Goal: Task Accomplishment & Management: Manage account settings

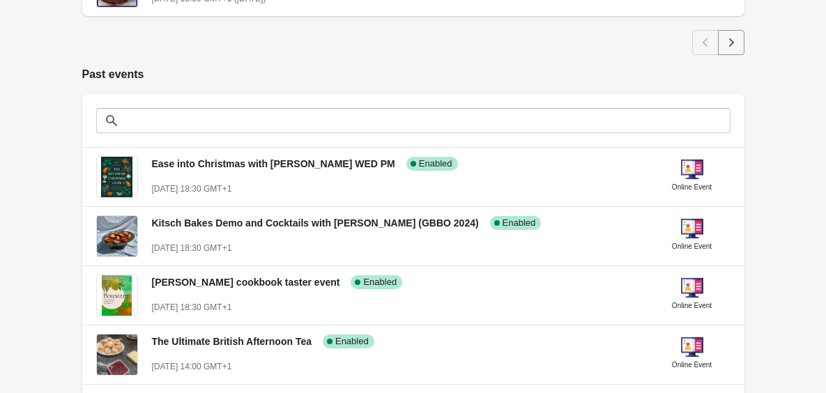
scroll to position [941, 0]
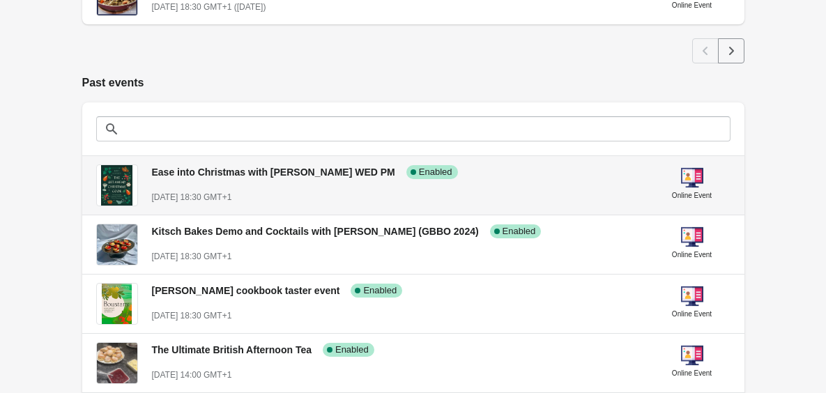
click at [355, 178] on div "Ease into Christmas with [PERSON_NAME] WED PM Success Complete Enabled" at bounding box center [392, 166] width 502 height 26
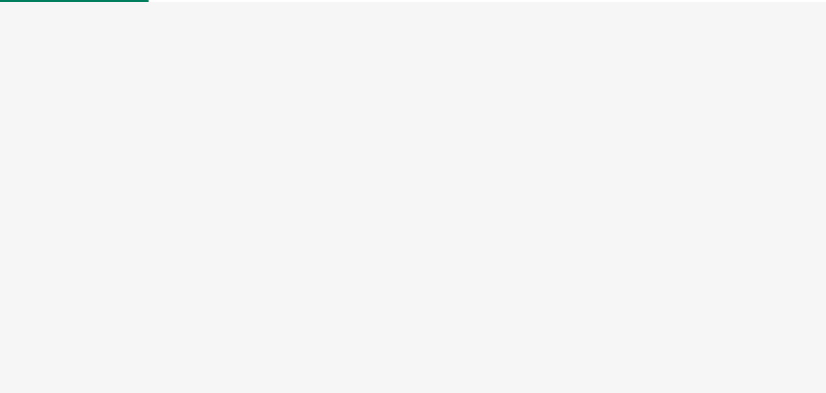
select select "US"
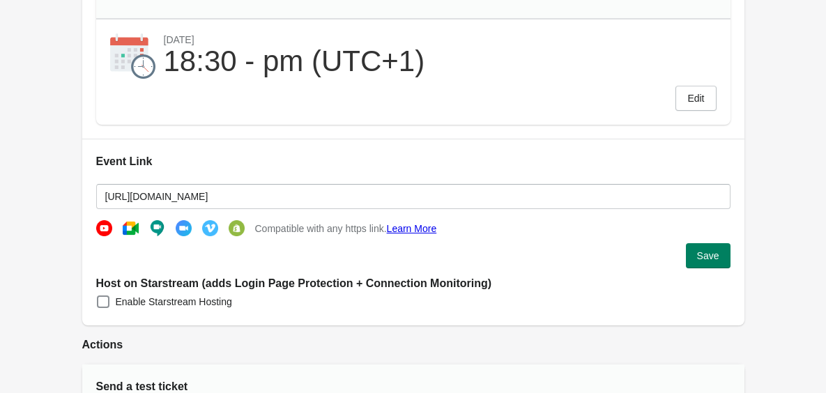
scroll to position [252, 0]
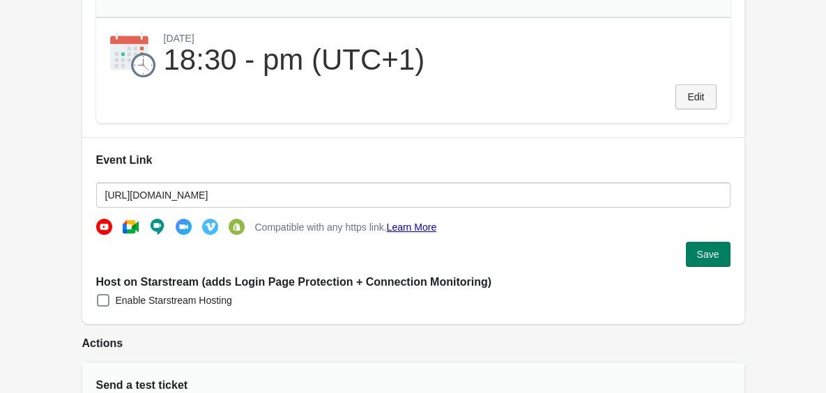
click at [683, 105] on button "Edit" at bounding box center [696, 96] width 40 height 25
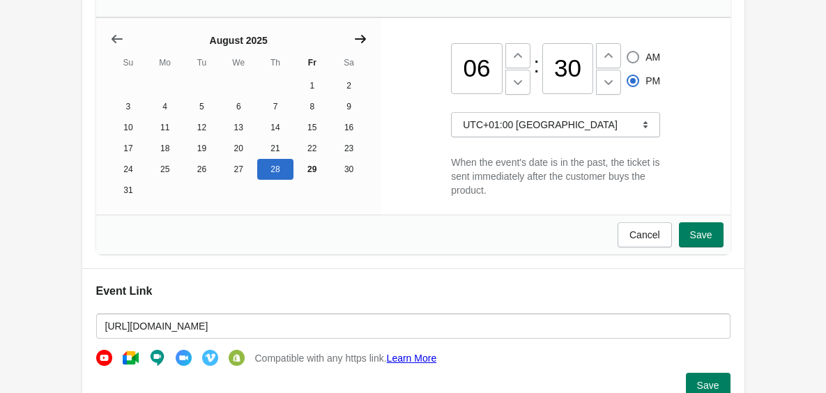
click at [360, 38] on icon "Show next month, September 2025" at bounding box center [360, 39] width 11 height 8
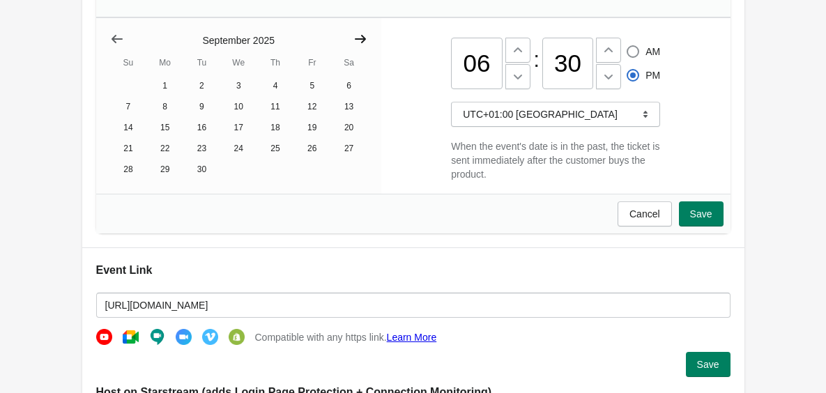
click at [360, 38] on icon "Show next month, October 2025" at bounding box center [360, 39] width 11 height 8
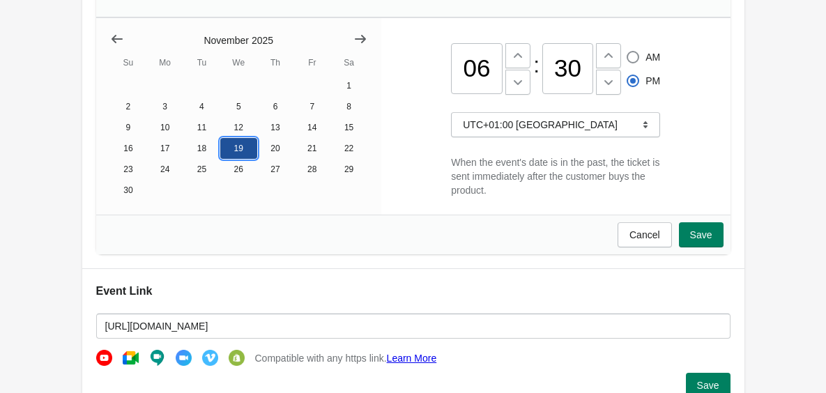
click at [240, 145] on button "19" at bounding box center [238, 148] width 37 height 21
click at [695, 236] on span "Save" at bounding box center [701, 234] width 22 height 11
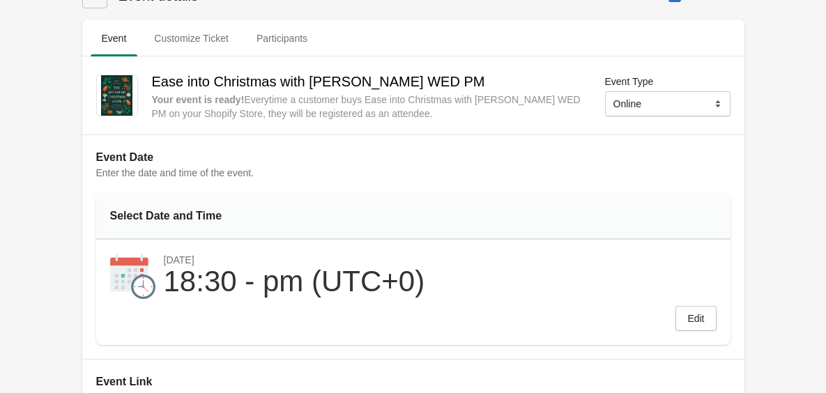
scroll to position [0, 0]
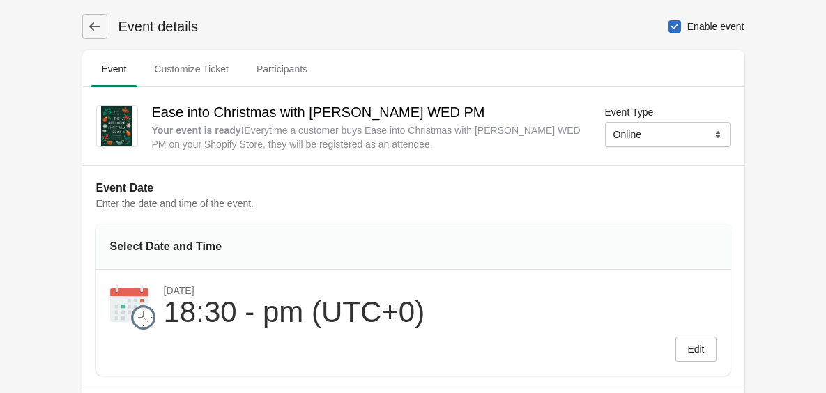
click at [101, 29] on button at bounding box center [94, 26] width 25 height 25
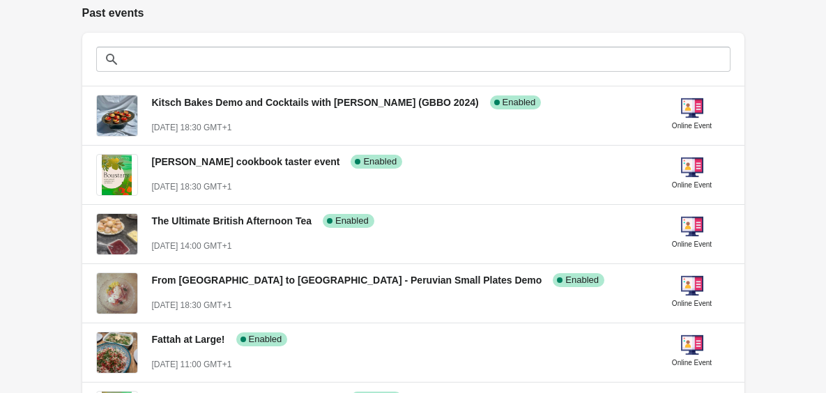
scroll to position [1005, 0]
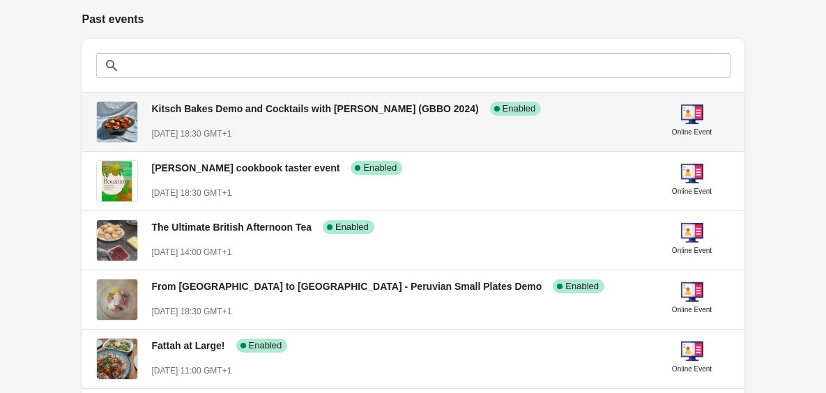
click at [350, 109] on span "Kitsch Bakes Demo and Cocktails with [PERSON_NAME] (GBBO 2024)" at bounding box center [315, 108] width 327 height 11
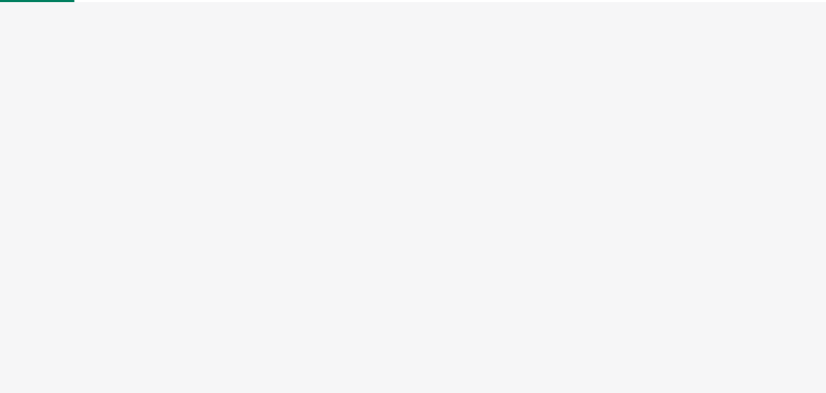
select select "US"
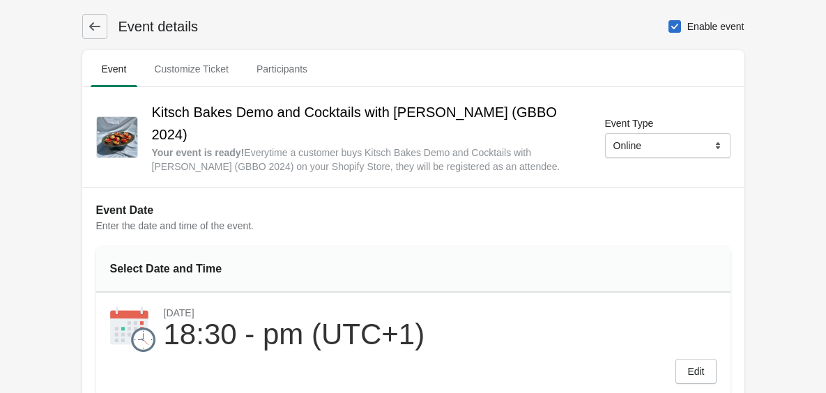
scroll to position [54, 0]
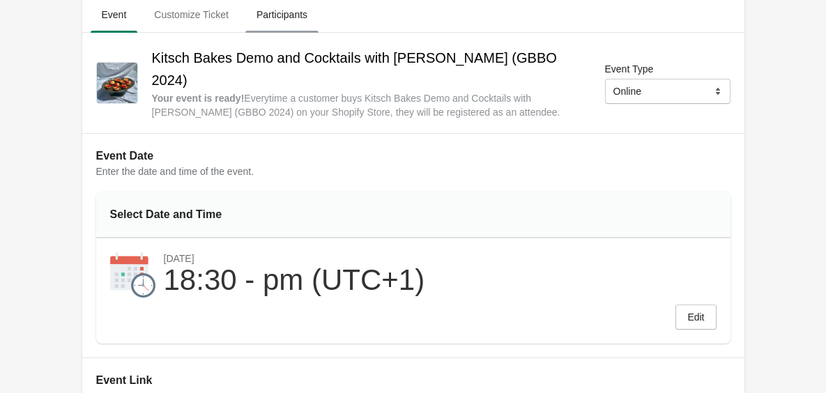
click at [285, 21] on span "Participants" at bounding box center [281, 14] width 73 height 25
select select "US"
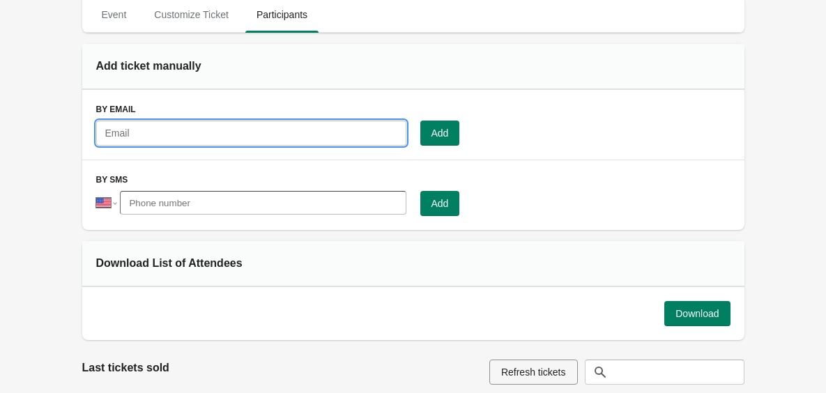
click at [254, 125] on input "text" at bounding box center [251, 133] width 310 height 25
click at [476, 44] on div "Add ticket manually" at bounding box center [413, 67] width 662 height 46
click at [277, 134] on input "text" at bounding box center [251, 133] width 310 height 25
click at [582, 139] on div "Add" at bounding box center [575, 133] width 310 height 25
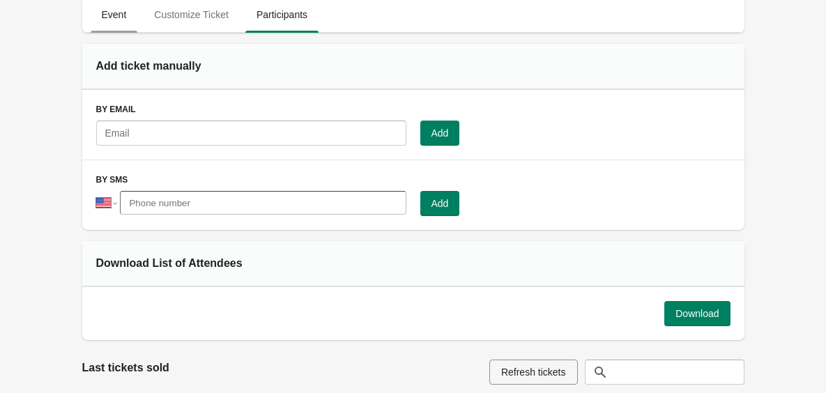
click at [110, 19] on span "Event" at bounding box center [114, 14] width 47 height 25
select select "US"
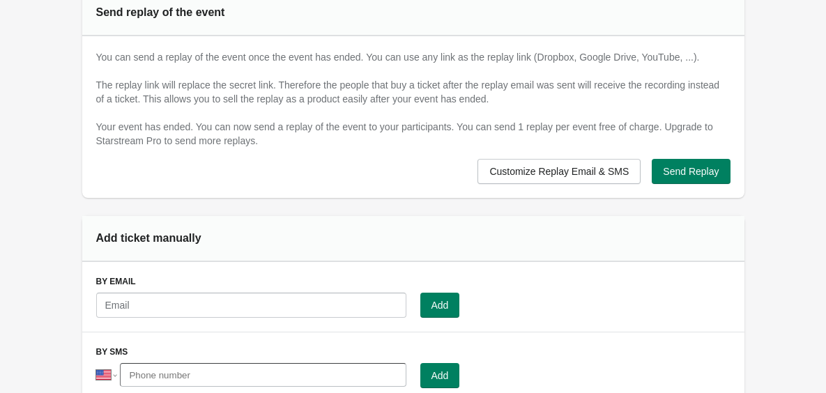
scroll to position [905, 0]
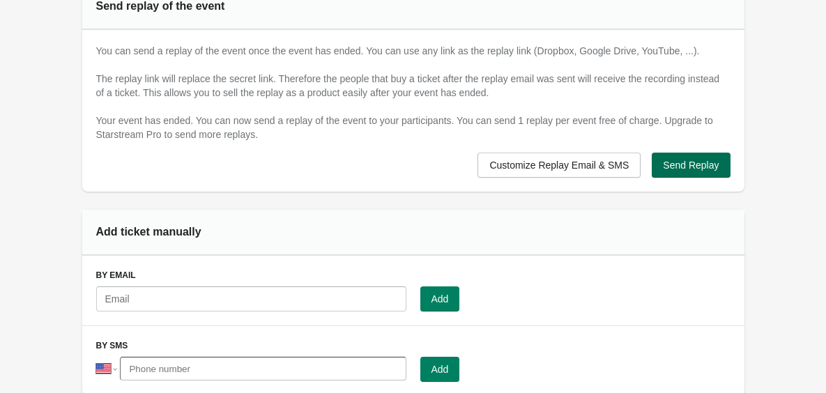
click at [680, 164] on span "Send Replay" at bounding box center [691, 165] width 56 height 11
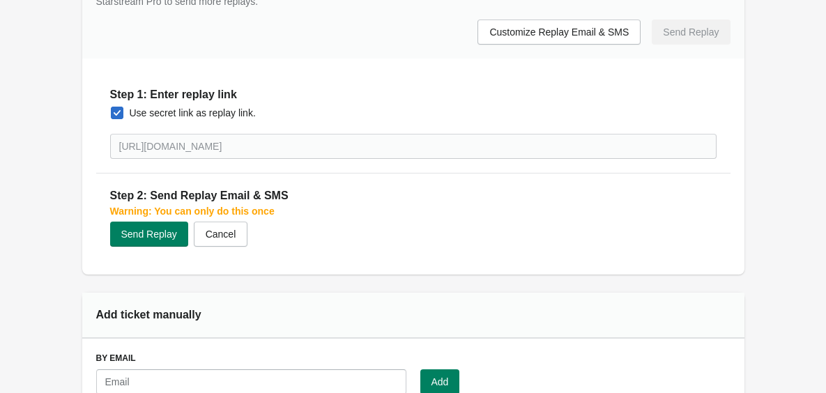
scroll to position [1040, 0]
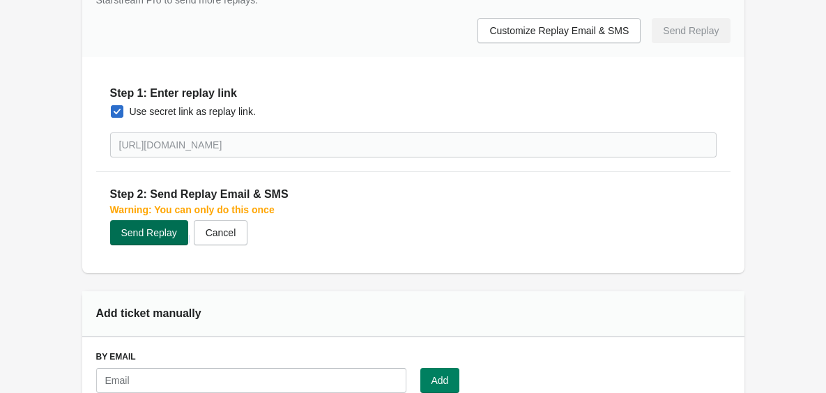
click at [161, 229] on span "Send Replay" at bounding box center [149, 232] width 56 height 11
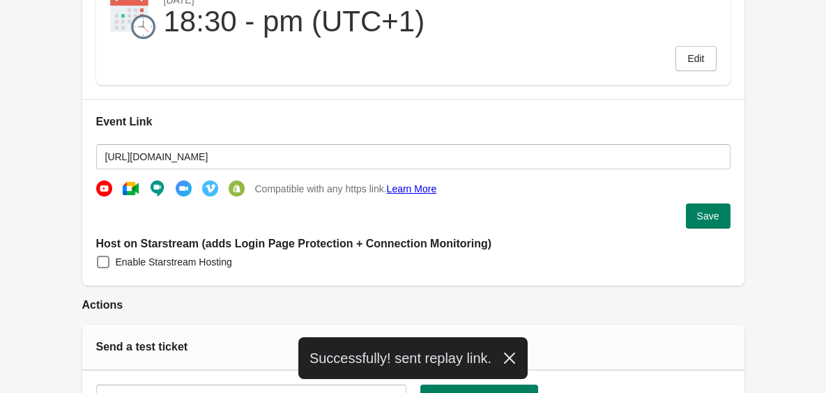
scroll to position [0, 0]
